Goal: Task Accomplishment & Management: Complete application form

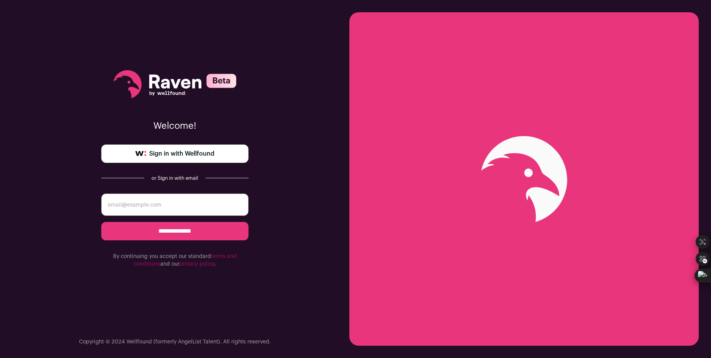
click at [187, 147] on link "Sign in with Wellfound" at bounding box center [174, 154] width 147 height 18
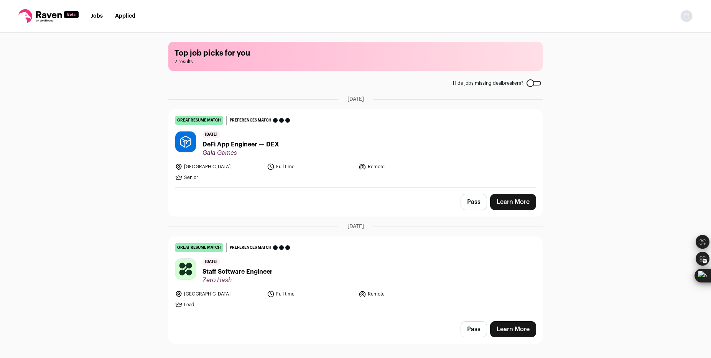
click at [577, 213] on div "Top job picks for you 2 results Hide jobs missing dealbreakers? [DATE] great re…" at bounding box center [355, 195] width 711 height 325
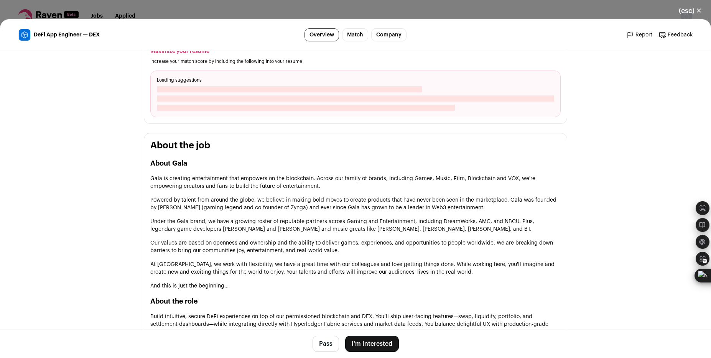
scroll to position [264, 0]
click at [378, 347] on button "I'm Interested" at bounding box center [372, 344] width 54 height 16
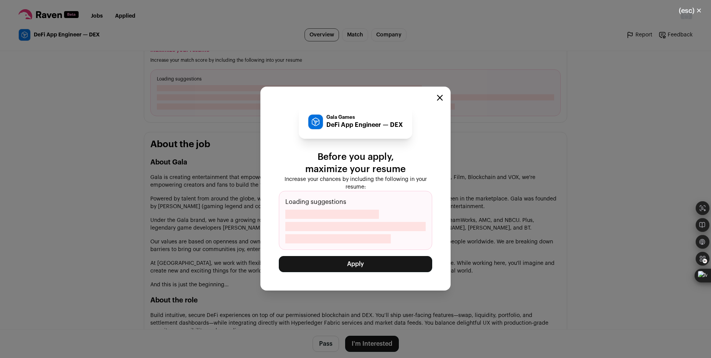
click at [351, 269] on button "Apply" at bounding box center [355, 264] width 153 height 16
